Goal: Information Seeking & Learning: Learn about a topic

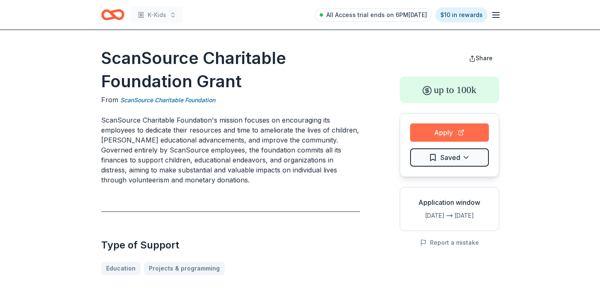
click at [434, 134] on button "Apply" at bounding box center [449, 132] width 79 height 18
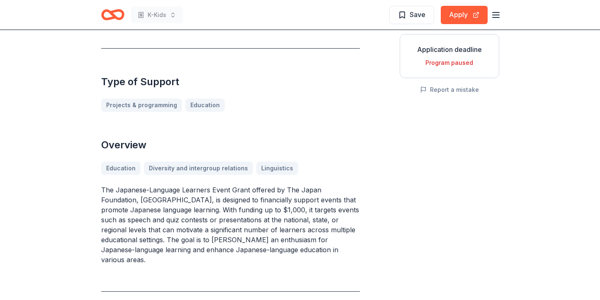
scroll to position [155, 0]
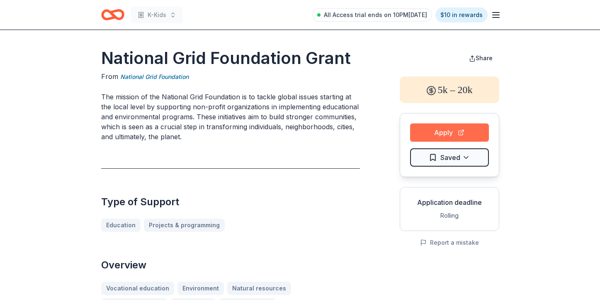
click at [436, 134] on button "Apply" at bounding box center [449, 132] width 79 height 18
